Goal: Information Seeking & Learning: Learn about a topic

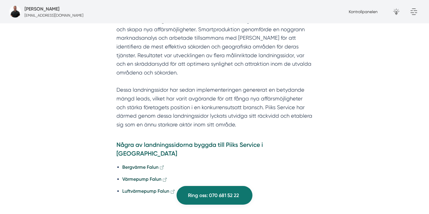
scroll to position [1117, 0]
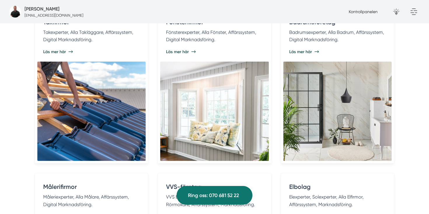
scroll to position [1202, 0]
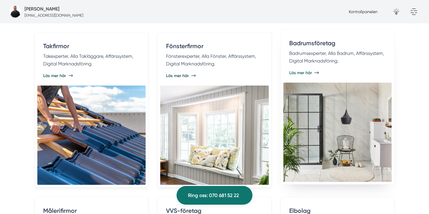
click at [313, 49] on h4 "Badrumsföretag" at bounding box center [337, 44] width 96 height 11
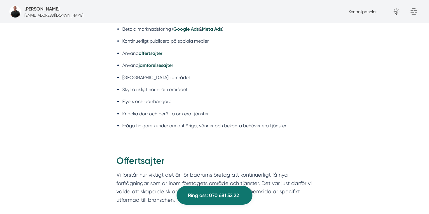
scroll to position [1697, 0]
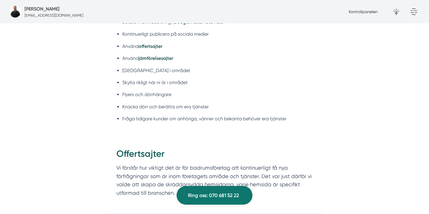
drag, startPoint x: 124, startPoint y: 72, endPoint x: 161, endPoint y: 141, distance: 78.1
click at [163, 140] on div "Digital marknadsföring för badrumsföretag Betald digital marknadsföring (perfor…" at bounding box center [214, 170] width 415 height 3183
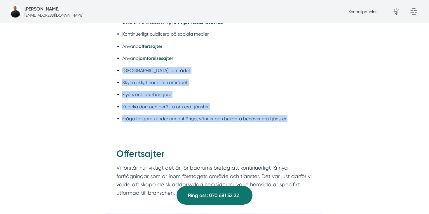
click at [161, 141] on div "Offertsajter Vi förstår hur viktigt det är för badrumsföretag att kontinuerligt…" at bounding box center [214, 174] width 224 height 70
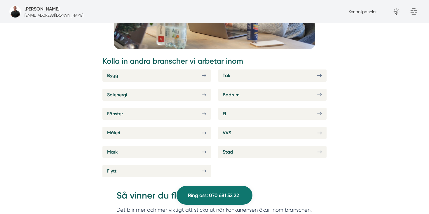
scroll to position [2367, 0]
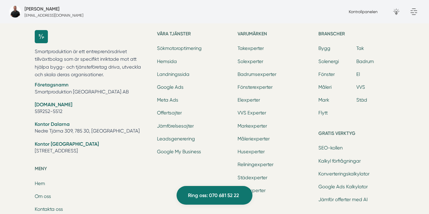
scroll to position [3564, 0]
click at [222, 25] on div "Smartproduktion är ett entreprenörsdrivet tillväxtbolag som är specifikt inrikt…" at bounding box center [214, 177] width 373 height 312
